Goal: Information Seeking & Learning: Check status

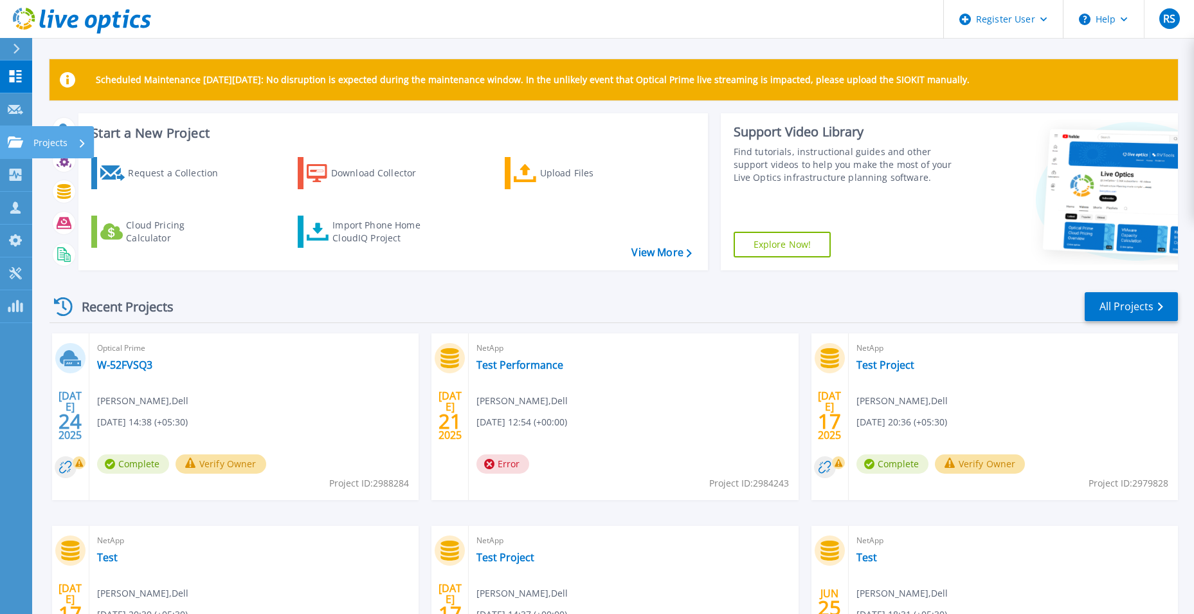
click at [15, 136] on div at bounding box center [15, 142] width 15 height 12
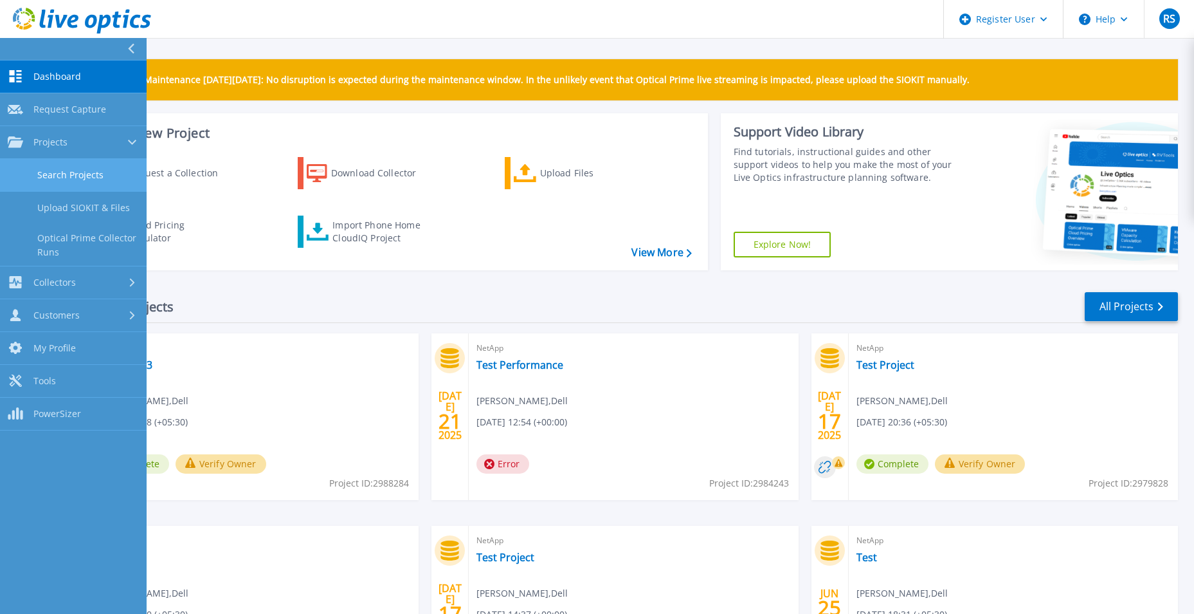
click at [57, 172] on link "Search Projects" at bounding box center [73, 175] width 147 height 33
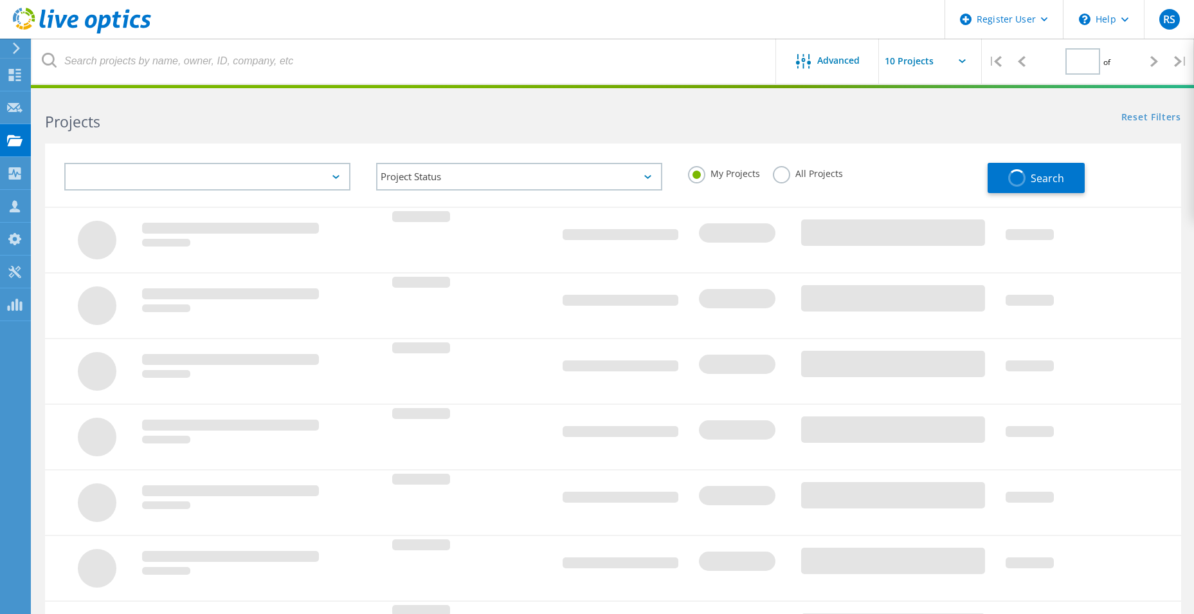
type input "1"
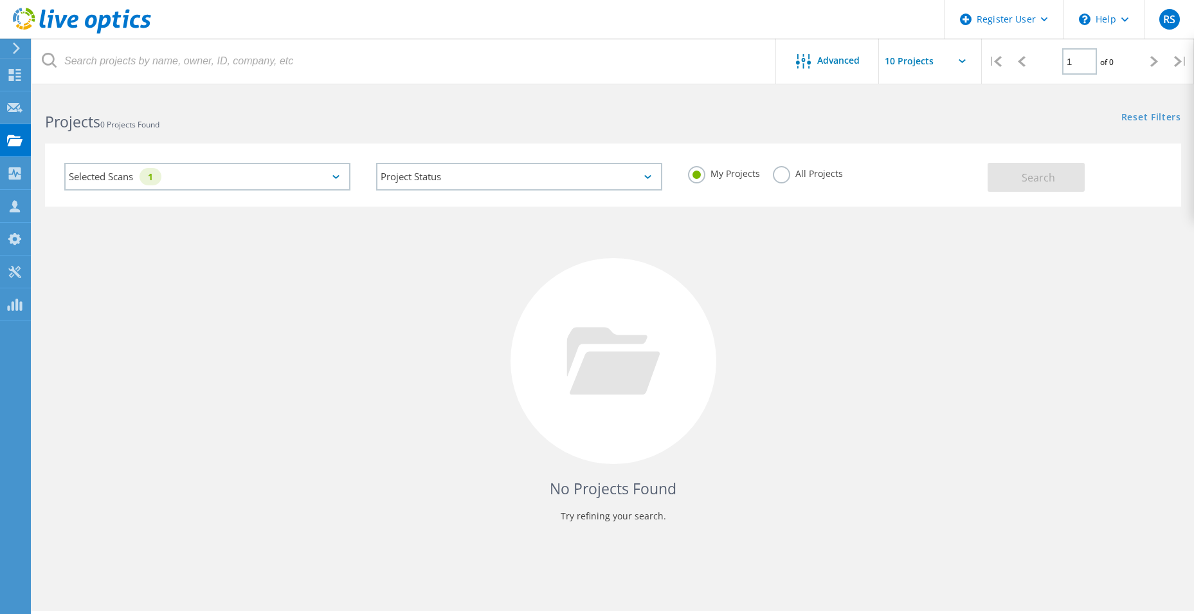
click at [188, 183] on div "Selected Scans 1" at bounding box center [207, 177] width 286 height 28
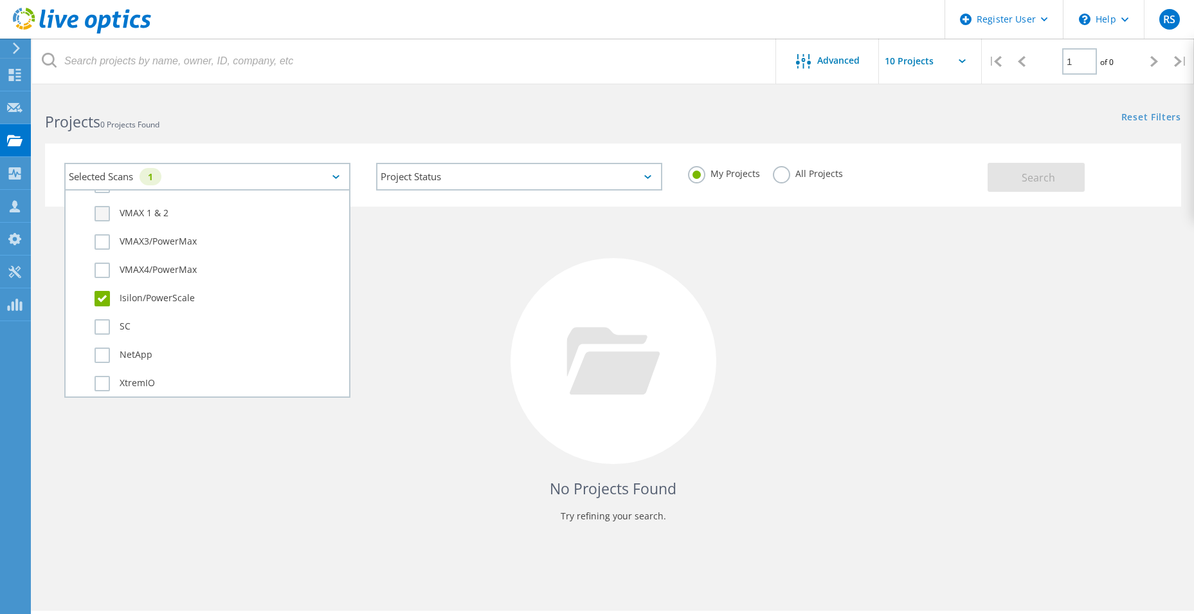
scroll to position [450, 0]
click at [140, 235] on label "Isilon/PowerScale" at bounding box center [219, 234] width 248 height 15
click at [0, 0] on input "Isilon/PowerScale" at bounding box center [0, 0] width 0 height 0
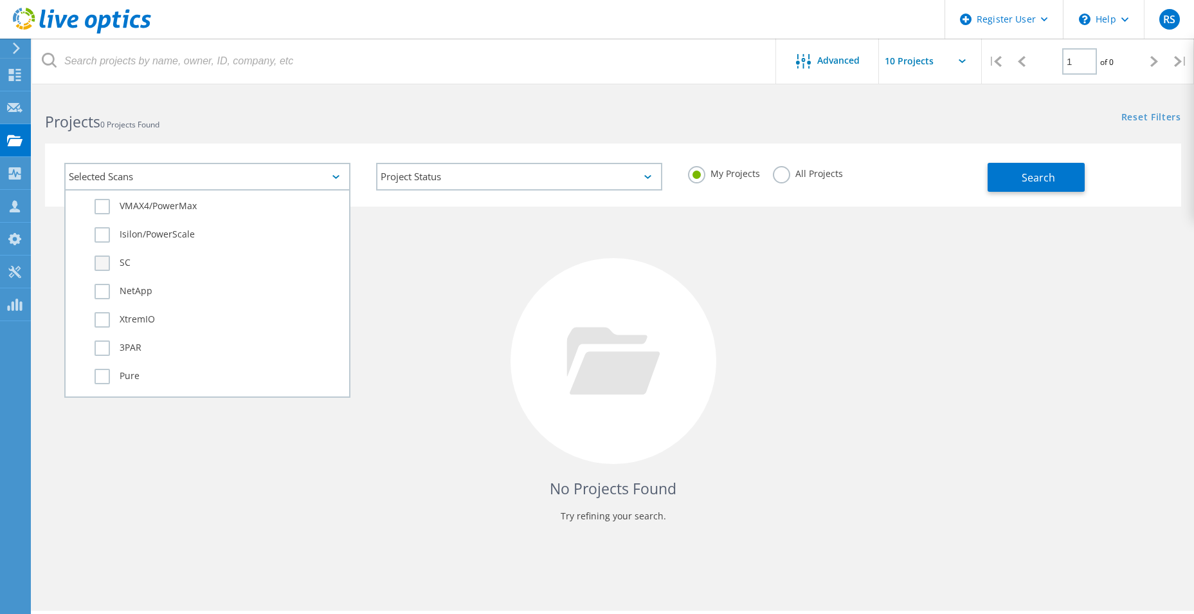
scroll to position [515, 0]
click at [135, 281] on label "3PAR" at bounding box center [219, 283] width 248 height 15
click at [0, 0] on input "3PAR" at bounding box center [0, 0] width 0 height 0
click at [138, 309] on label "Pure" at bounding box center [219, 311] width 248 height 15
click at [0, 0] on input "Pure" at bounding box center [0, 0] width 0 height 0
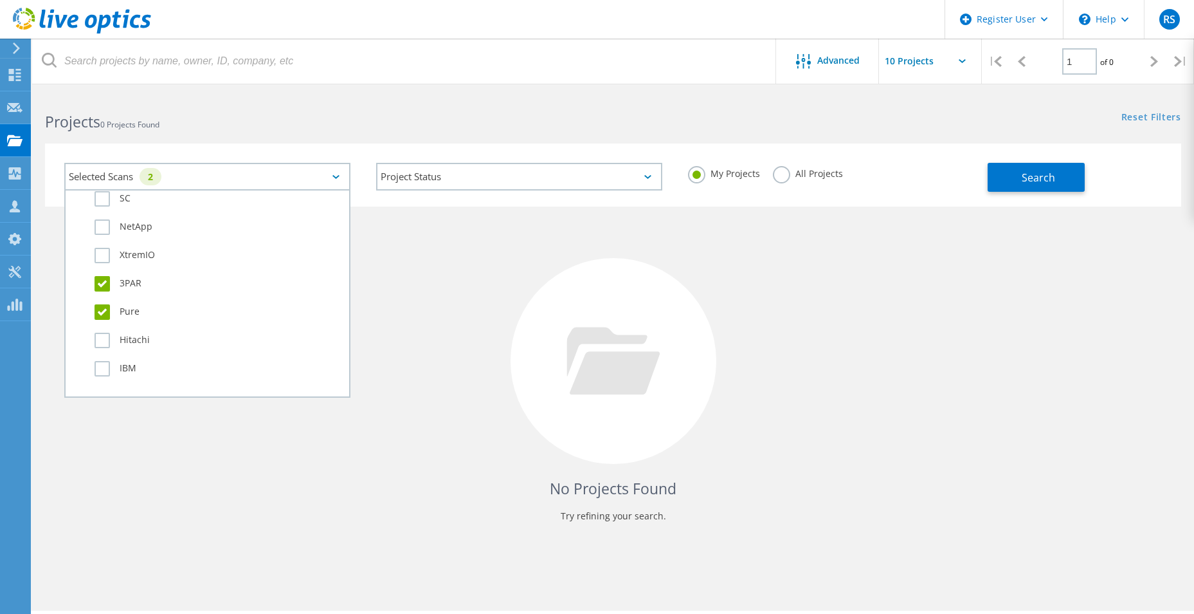
click at [819, 180] on div "All Projects" at bounding box center [808, 175] width 70 height 19
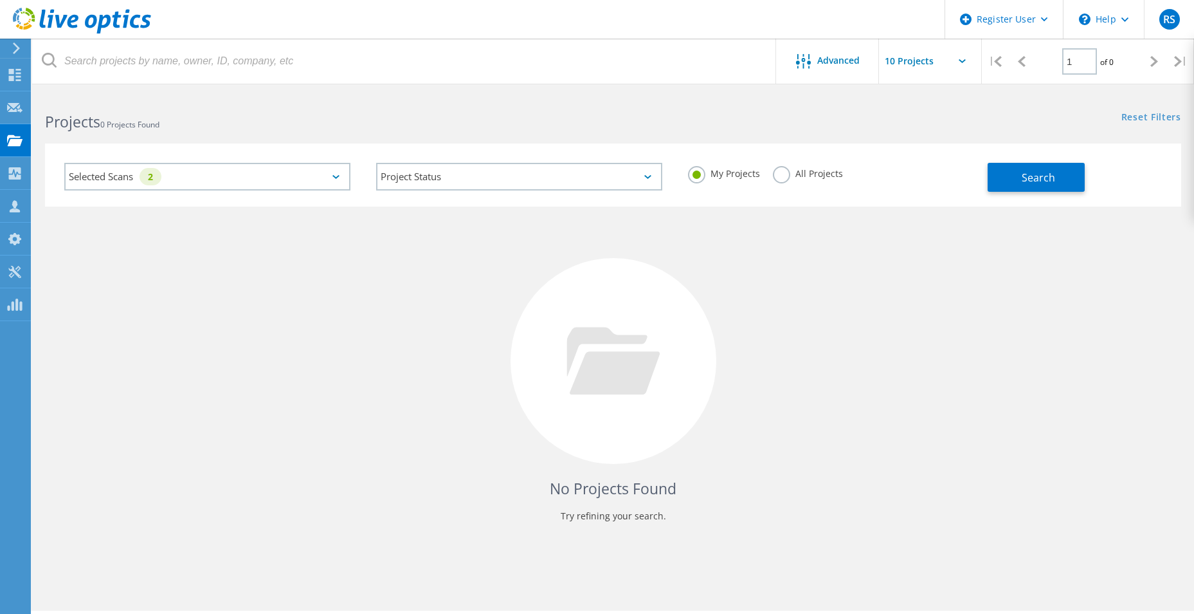
click at [815, 174] on label "All Projects" at bounding box center [808, 172] width 70 height 12
drag, startPoint x: 818, startPoint y: 174, endPoint x: 1014, endPoint y: 176, distance: 195.5
click at [1014, 176] on button "Search" at bounding box center [1036, 177] width 97 height 29
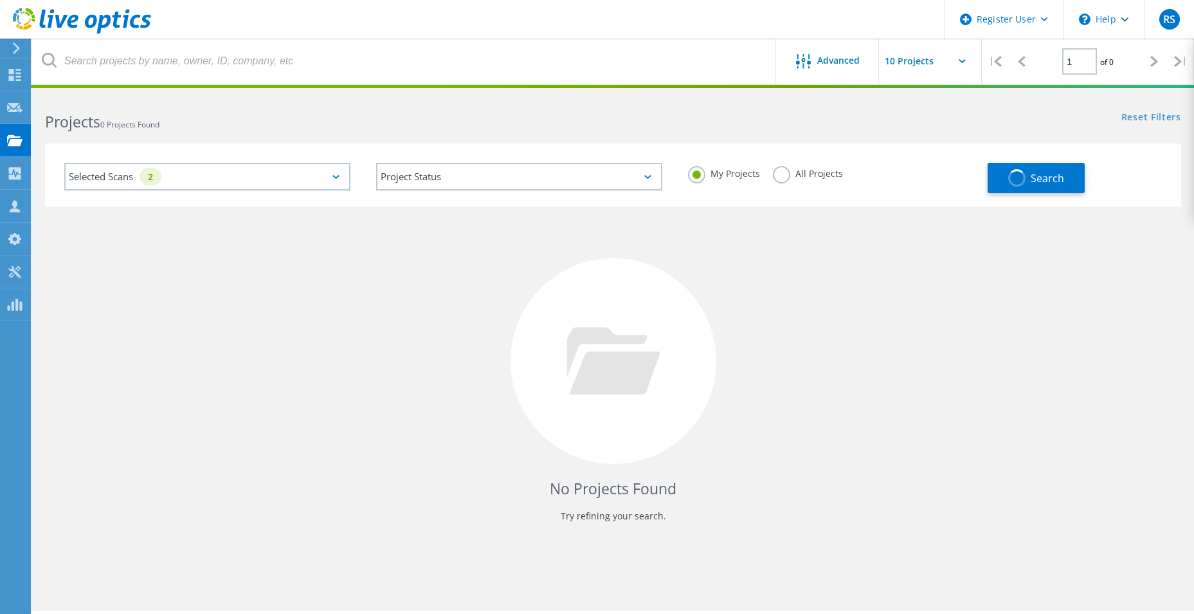
click at [799, 173] on label "All Projects" at bounding box center [808, 172] width 70 height 12
click at [0, 0] on input "All Projects" at bounding box center [0, 0] width 0 height 0
click at [1090, 179] on div "Search" at bounding box center [1081, 171] width 187 height 43
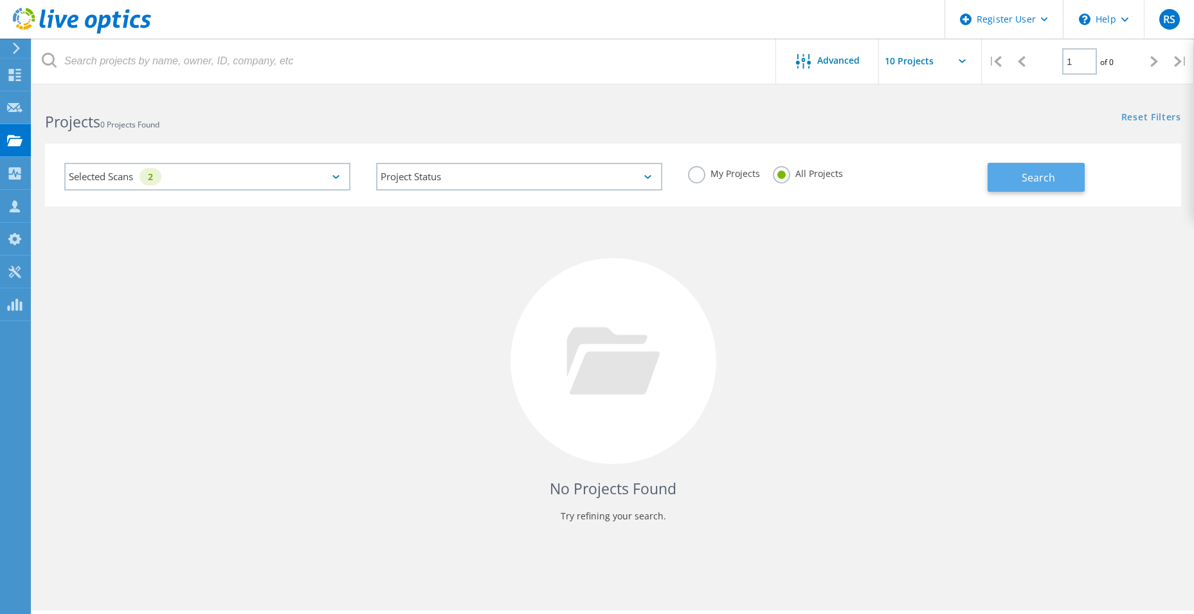
click at [1048, 178] on span "Search" at bounding box center [1038, 177] width 33 height 14
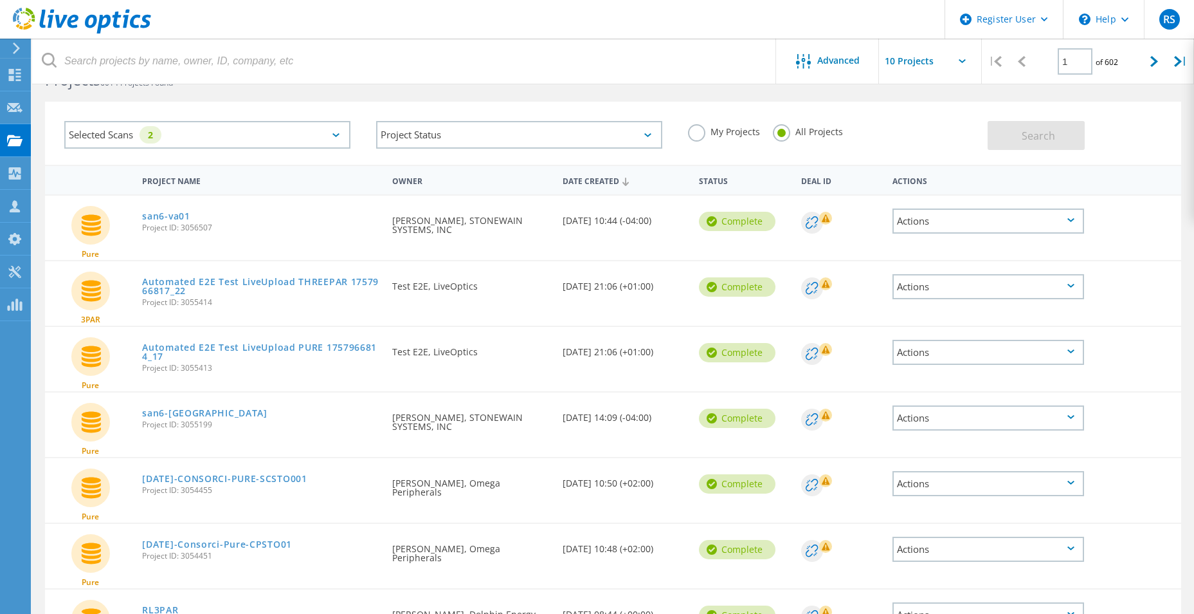
scroll to position [64, 0]
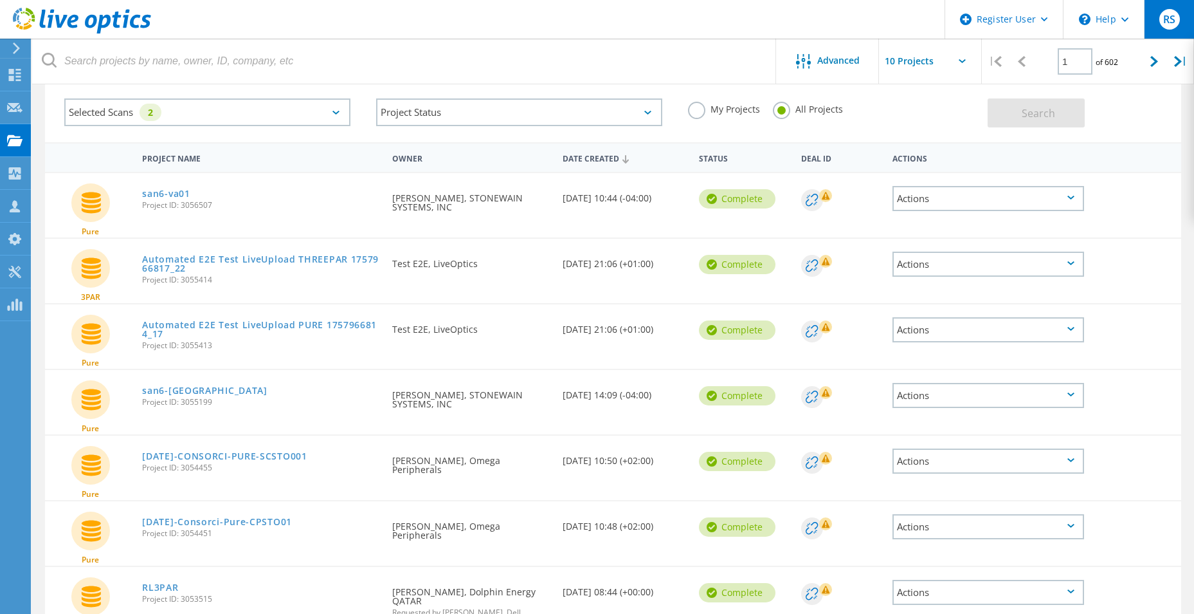
click at [1157, 17] on div "RS" at bounding box center [1169, 19] width 50 height 39
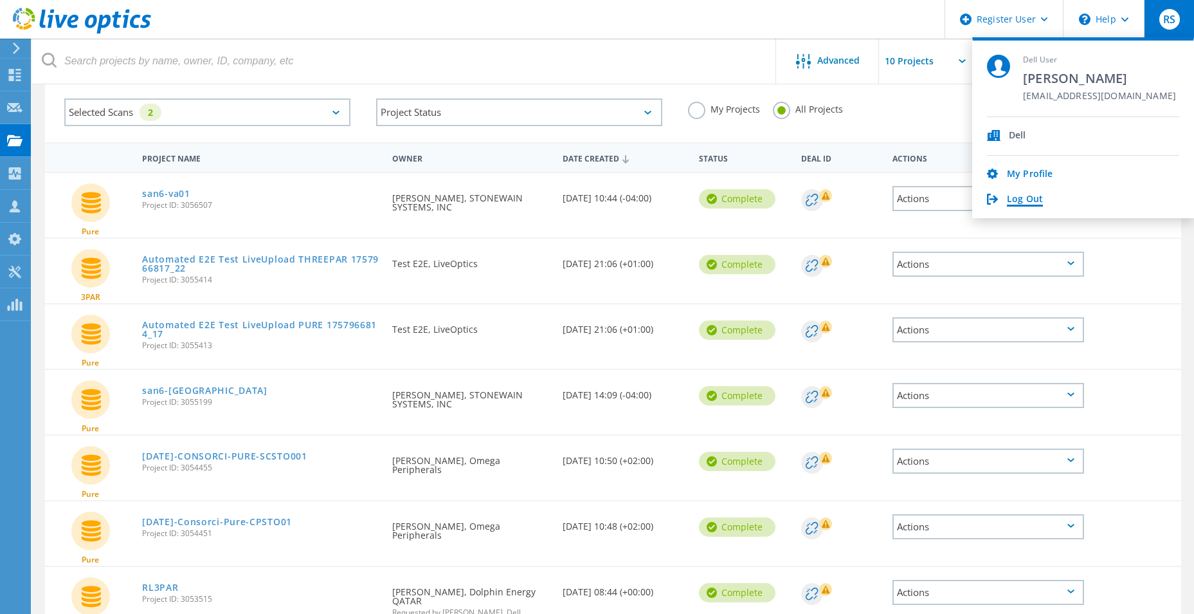
click at [1026, 199] on link "Log Out" at bounding box center [1025, 200] width 36 height 12
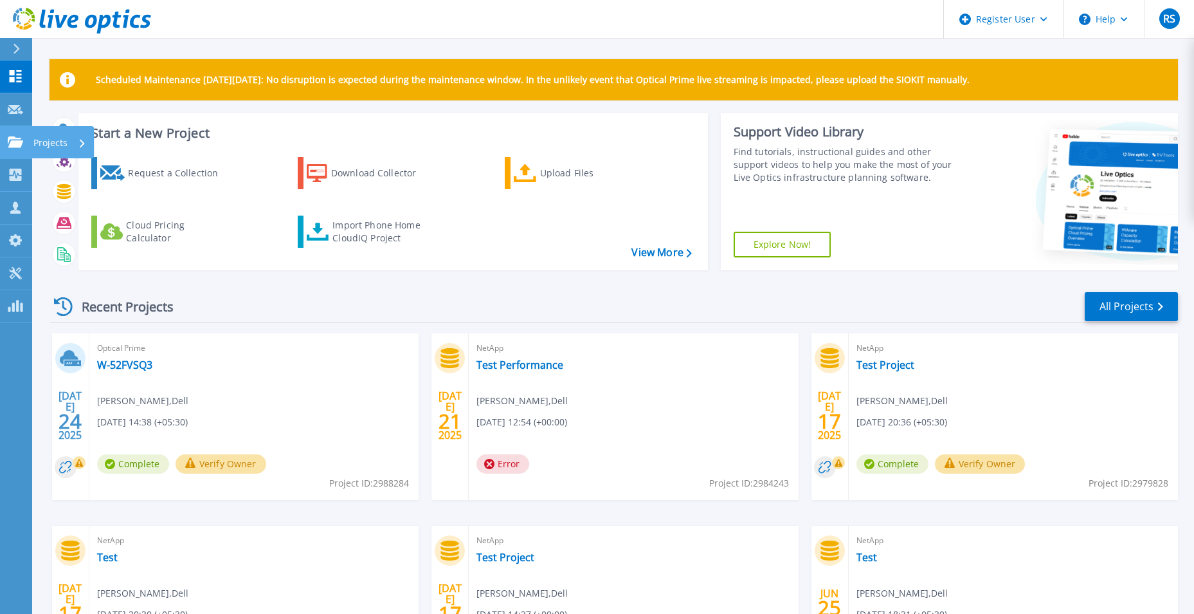
click at [23, 142] on icon at bounding box center [15, 141] width 15 height 11
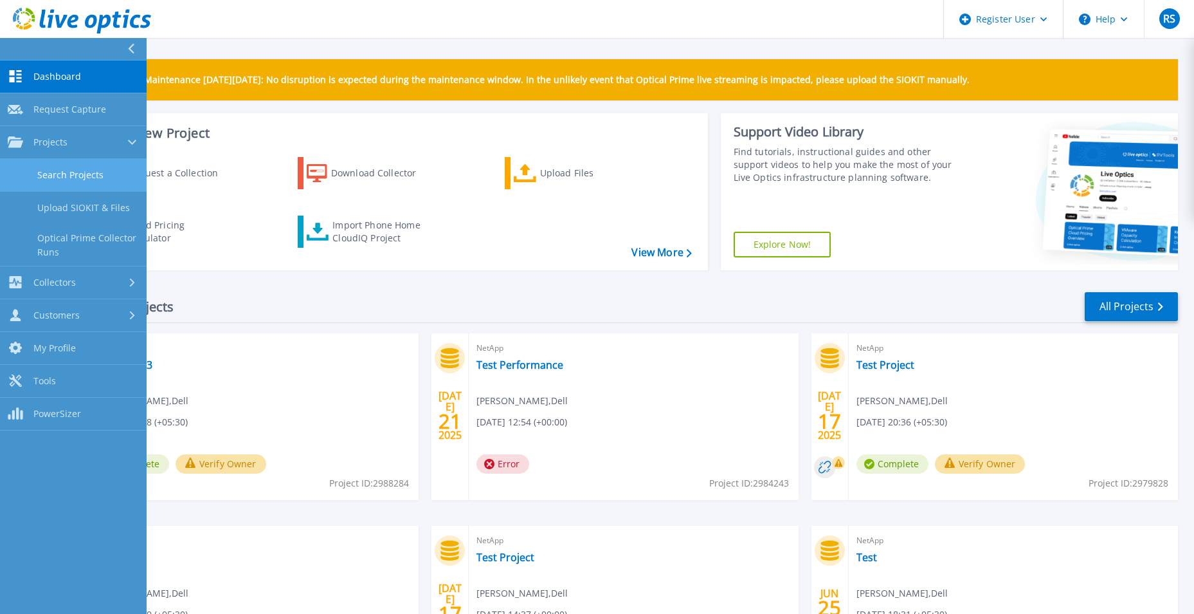
click at [77, 178] on link "Search Projects" at bounding box center [73, 175] width 147 height 33
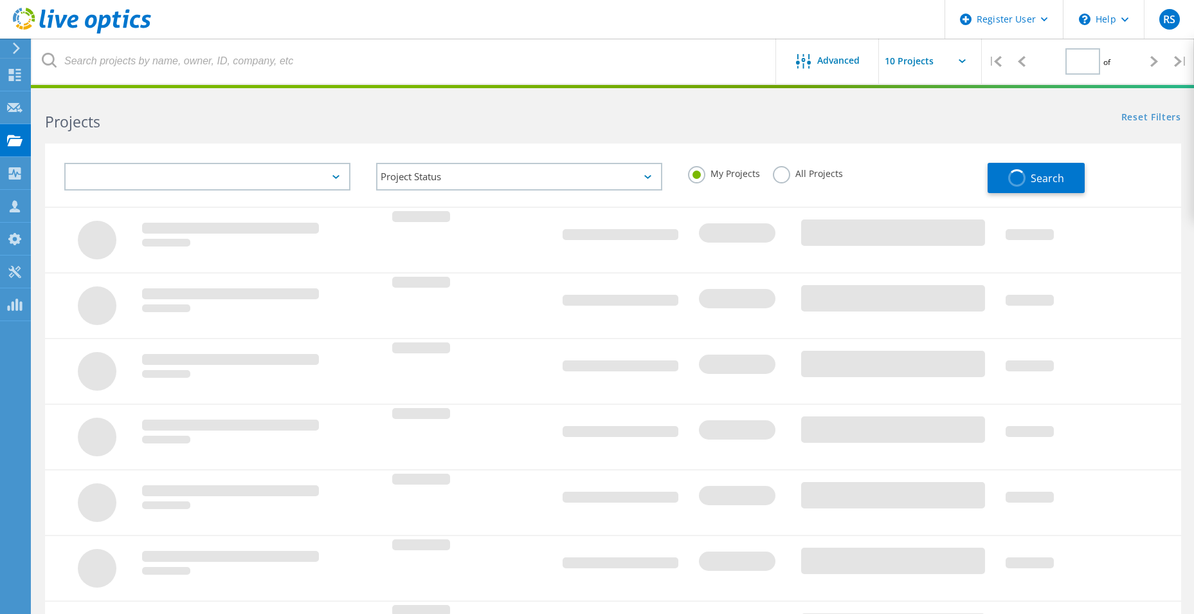
type input "1"
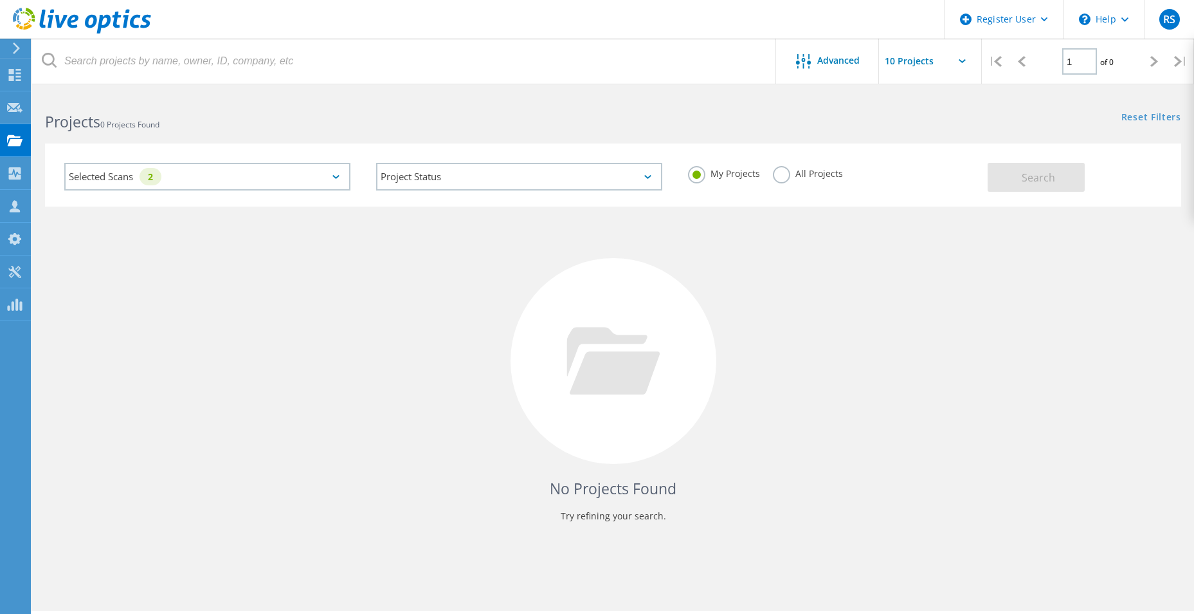
click at [330, 172] on div "Selected Scans 2" at bounding box center [207, 177] width 286 height 28
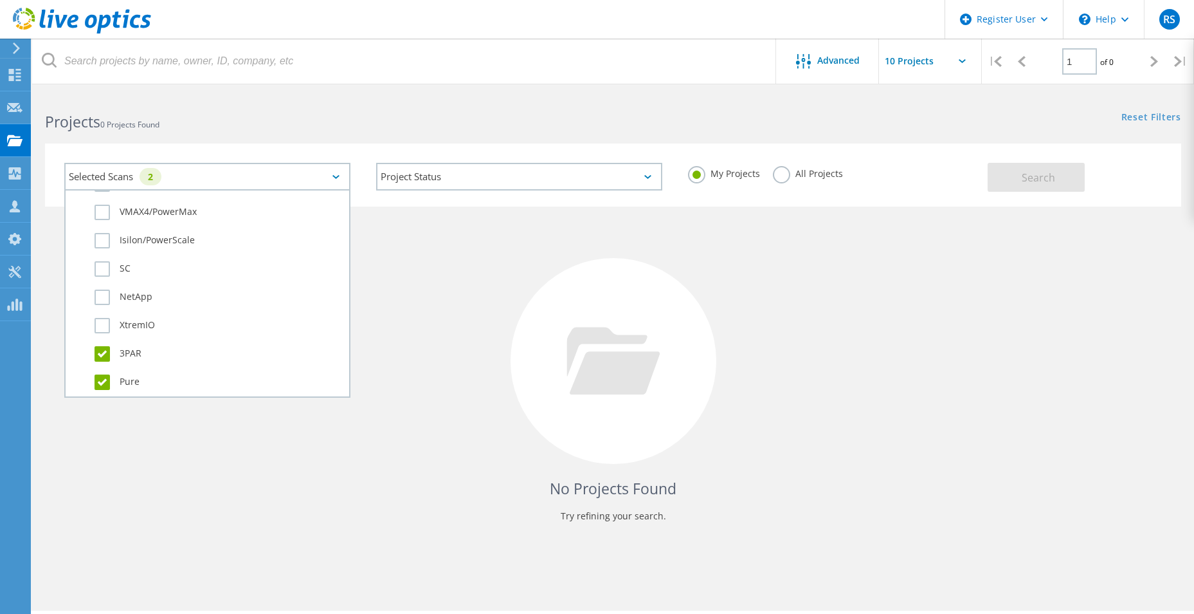
scroll to position [450, 0]
click at [800, 169] on label "All Projects" at bounding box center [808, 172] width 70 height 12
click at [0, 0] on input "All Projects" at bounding box center [0, 0] width 0 height 0
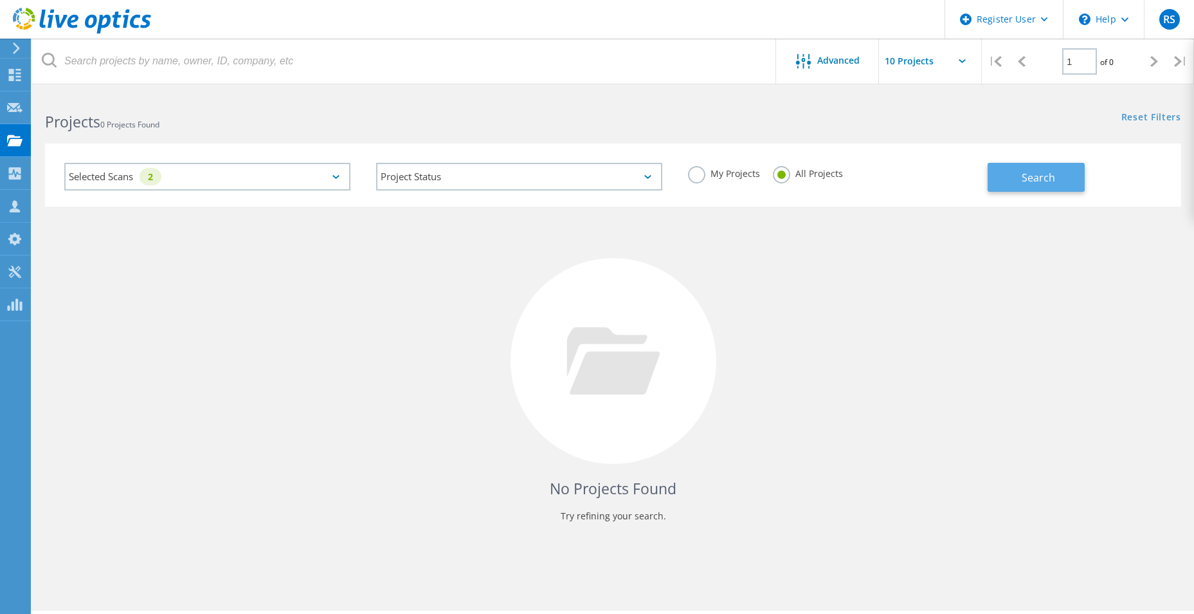
click at [987, 174] on div "Selected Scans 2 Project Status In Progress Complete Published Anonymous Archiv…" at bounding box center [613, 174] width 1137 height 63
drag, startPoint x: 987, startPoint y: 174, endPoint x: 1026, endPoint y: 183, distance: 39.8
click at [1026, 183] on span "Search" at bounding box center [1038, 177] width 33 height 14
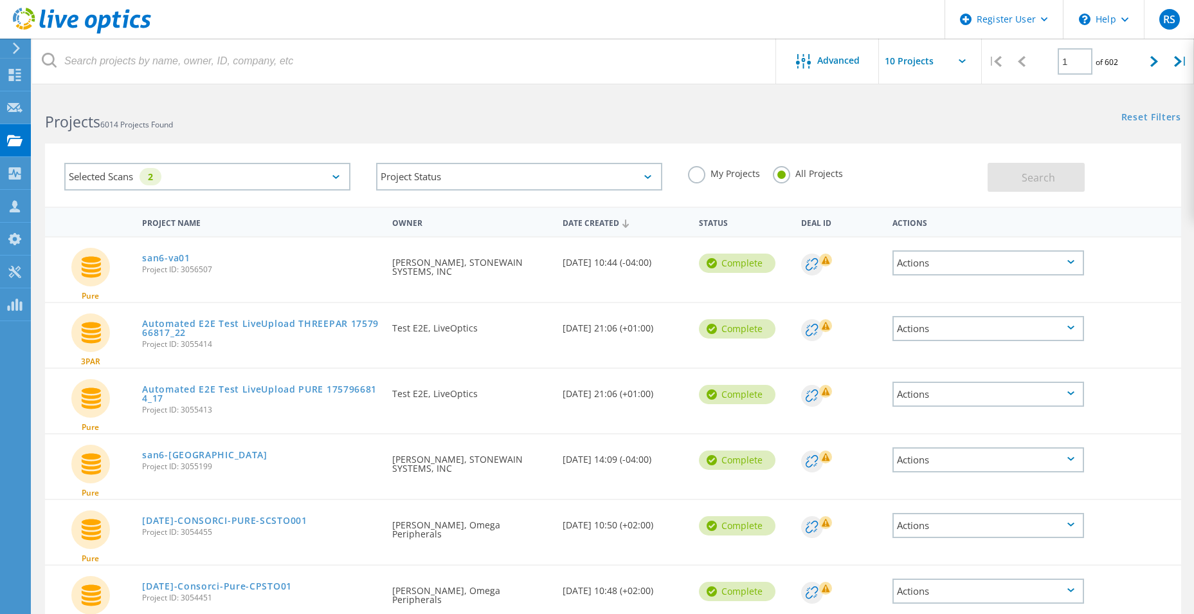
drag, startPoint x: 208, startPoint y: 272, endPoint x: 181, endPoint y: 273, distance: 27.0
click at [181, 273] on span "Project ID: 3056507" at bounding box center [260, 270] width 237 height 8
drag, startPoint x: 181, startPoint y: 273, endPoint x: 273, endPoint y: 274, distance: 92.0
click at [273, 274] on div "san6-va01 Project ID: 3056507" at bounding box center [261, 261] width 250 height 49
click at [280, 166] on div "Selected Scans 2" at bounding box center [207, 177] width 286 height 28
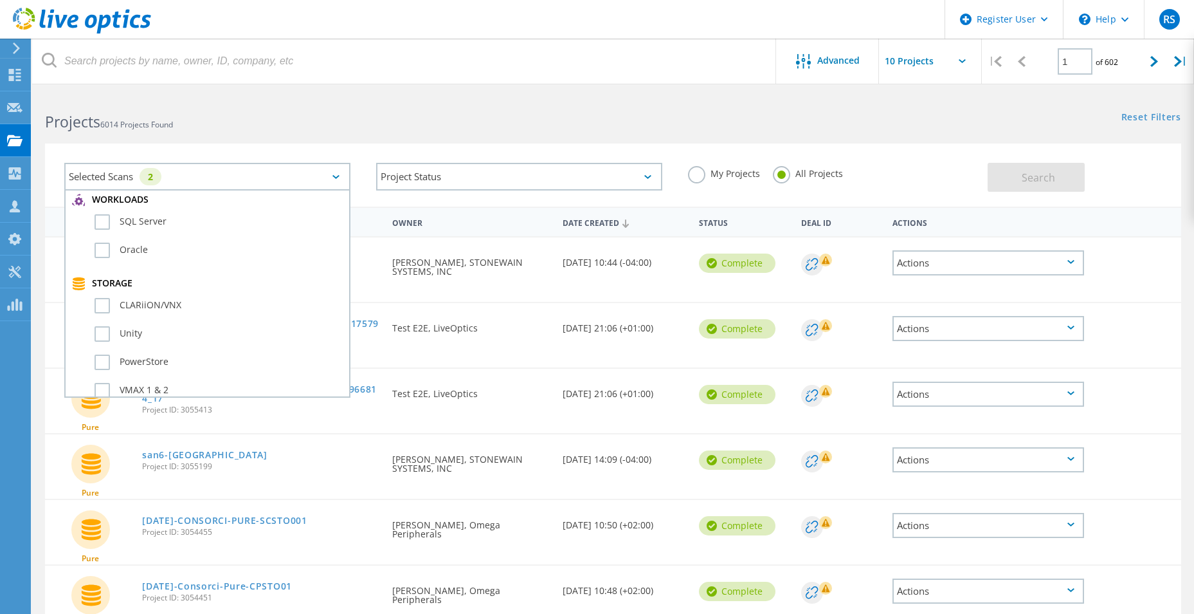
scroll to position [193, 0]
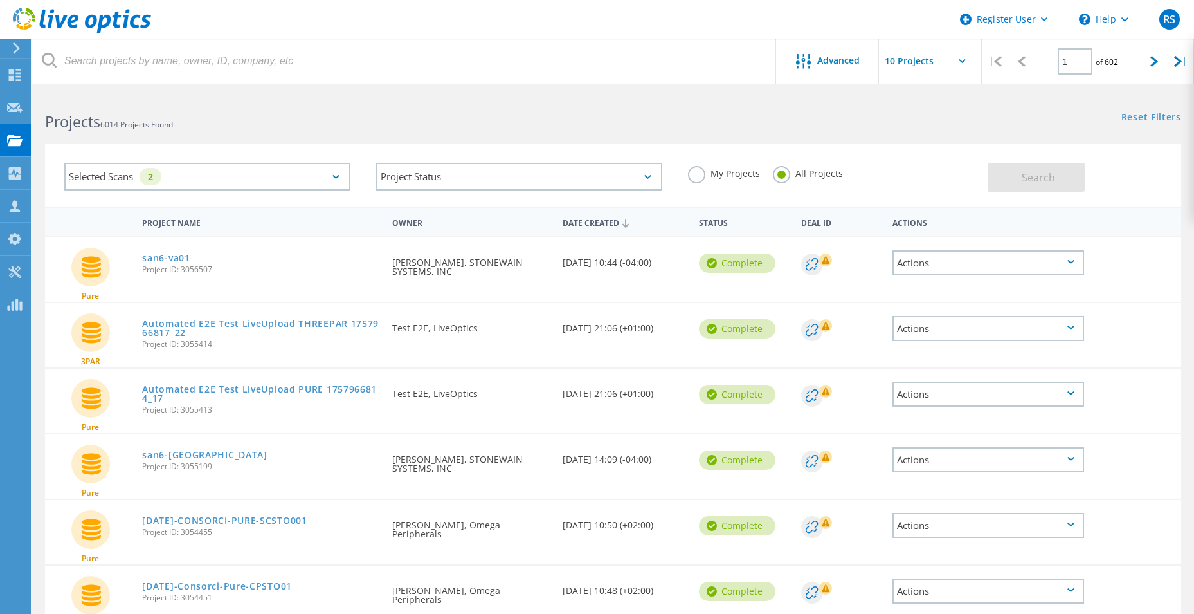
click at [294, 267] on span "Project ID: 3056507" at bounding box center [260, 270] width 237 height 8
